Goal: Task Accomplishment & Management: Manage account settings

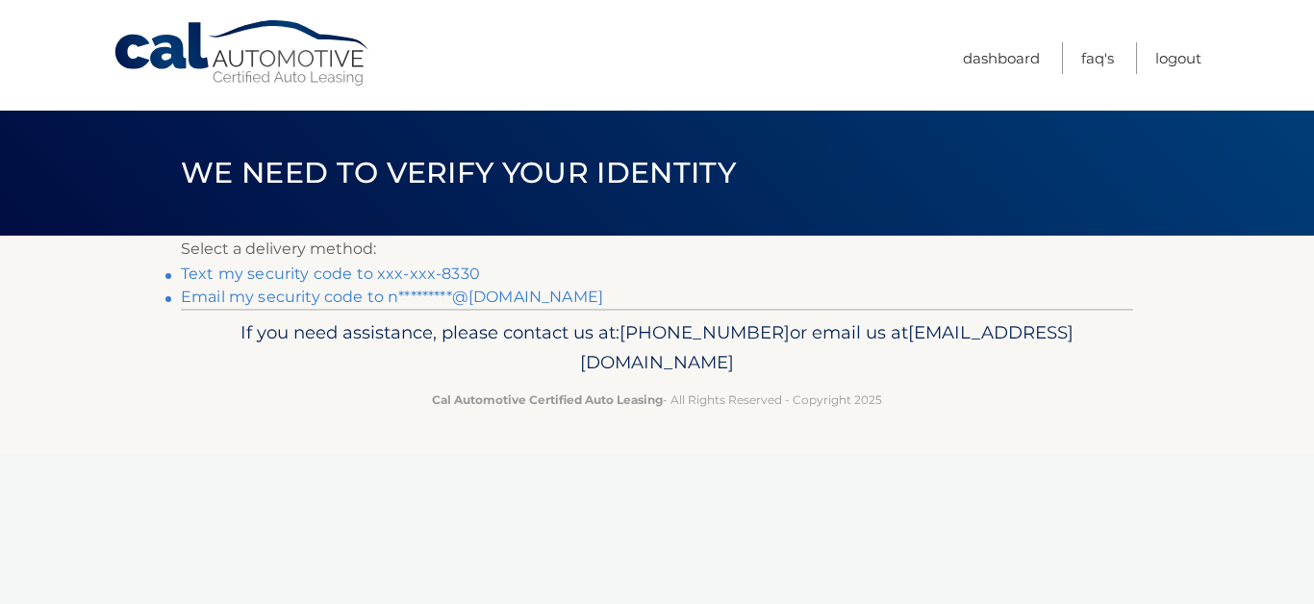
click at [449, 270] on link "Text my security code to xxx-xxx-8330" at bounding box center [330, 274] width 299 height 18
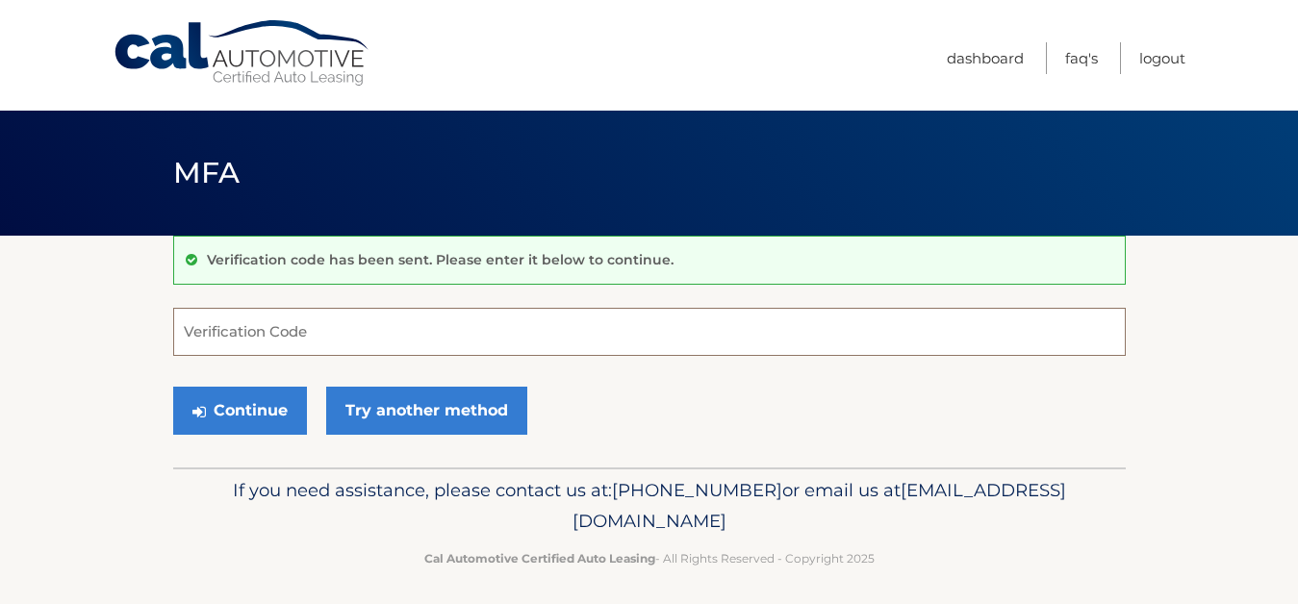
click at [376, 342] on input "Verification Code" at bounding box center [649, 332] width 953 height 48
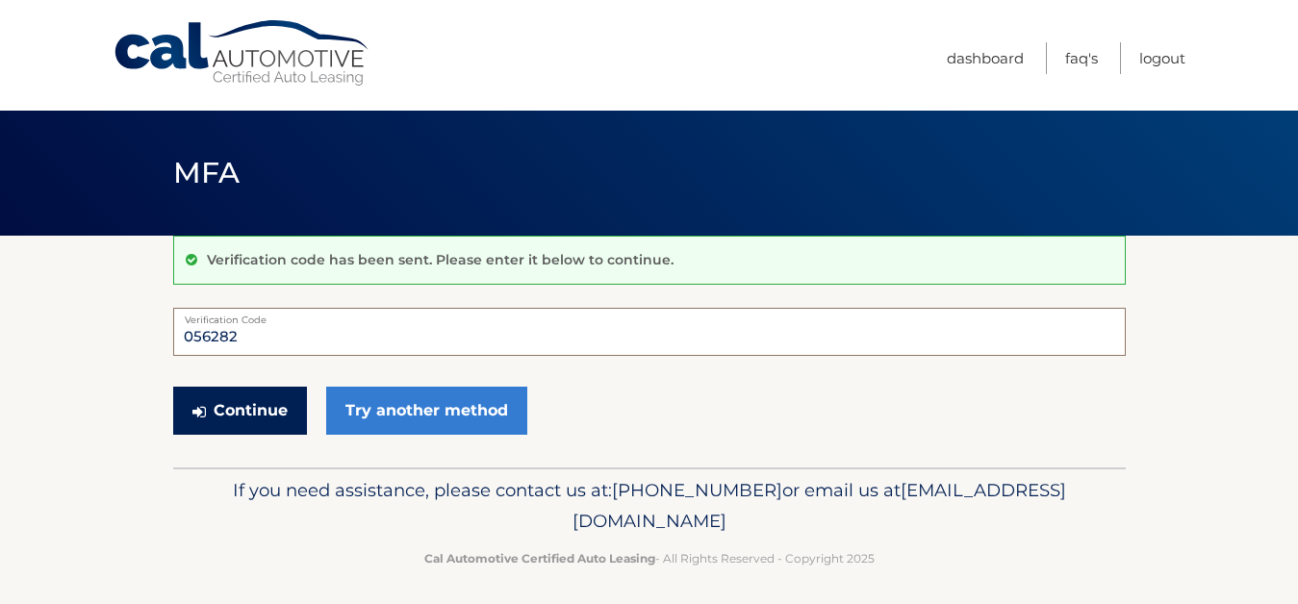
type input "056282"
click at [215, 429] on button "Continue" at bounding box center [240, 411] width 134 height 48
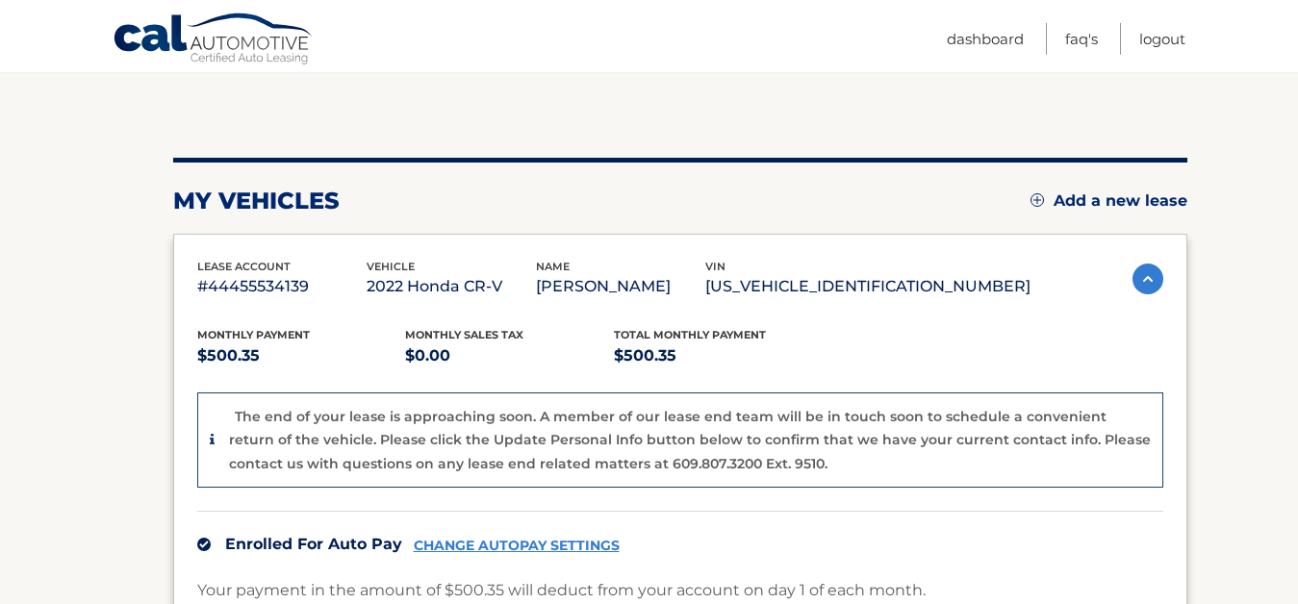
scroll to position [267, 0]
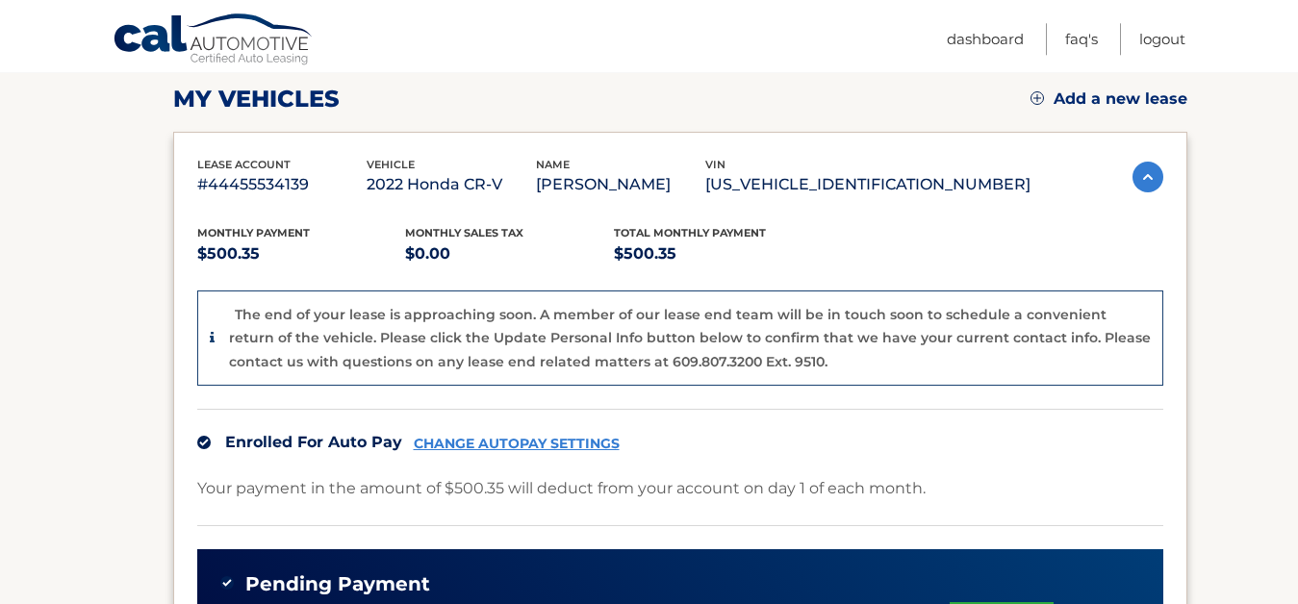
drag, startPoint x: 840, startPoint y: 92, endPoint x: 1112, endPoint y: 140, distance: 276.5
click at [843, 93] on div "my vehicles Add a new lease" at bounding box center [680, 99] width 1014 height 29
